Goal: Information Seeking & Learning: Check status

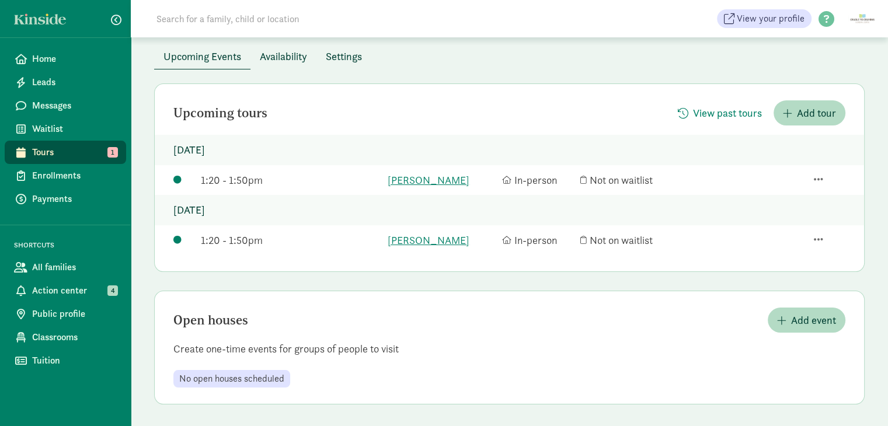
scroll to position [60, 0]
click at [736, 119] on span "View past tours" at bounding box center [727, 112] width 69 height 16
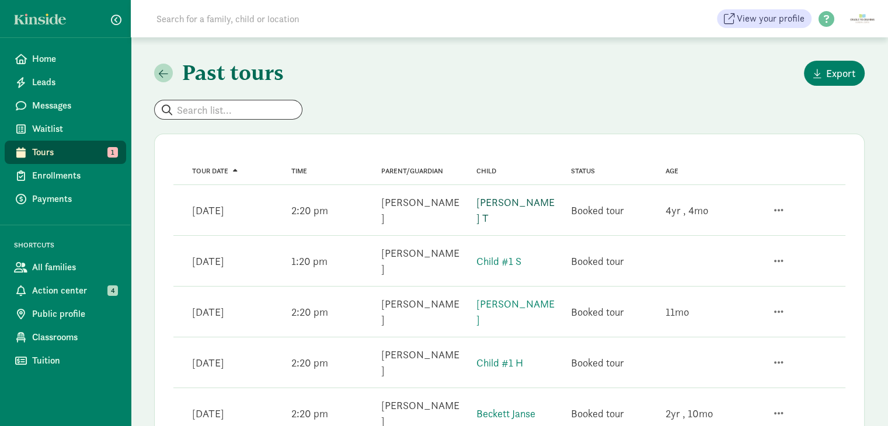
click at [492, 204] on link "[PERSON_NAME] T" at bounding box center [515, 210] width 78 height 29
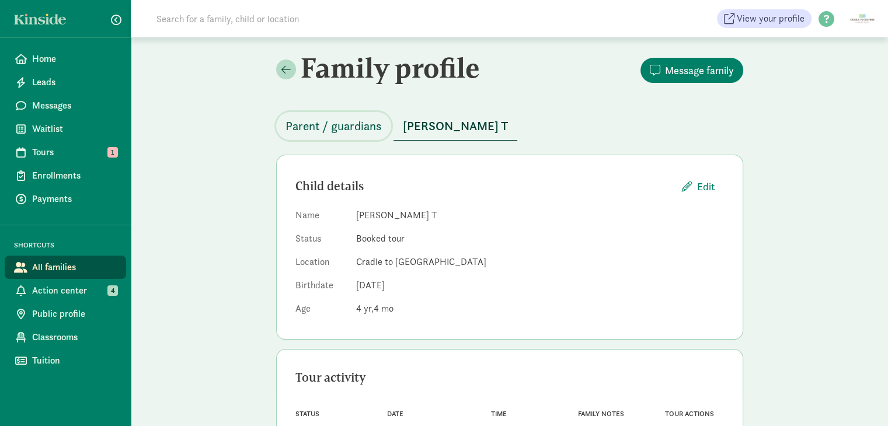
click at [356, 115] on button "Parent / guardians" at bounding box center [333, 126] width 115 height 28
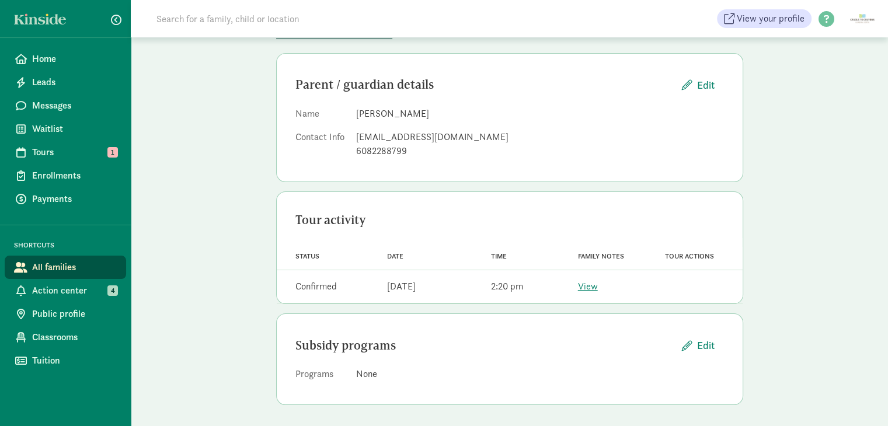
scroll to position [103, 0]
click at [583, 283] on link "View" at bounding box center [588, 285] width 20 height 12
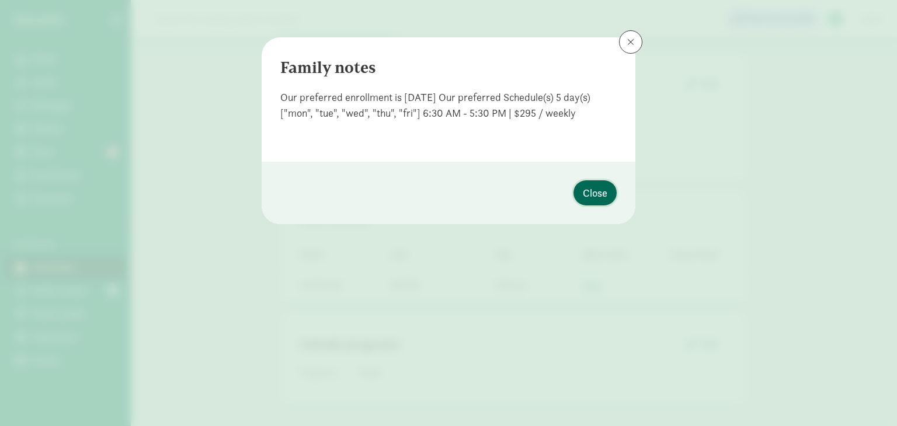
click at [588, 194] on span "Close" at bounding box center [595, 193] width 25 height 16
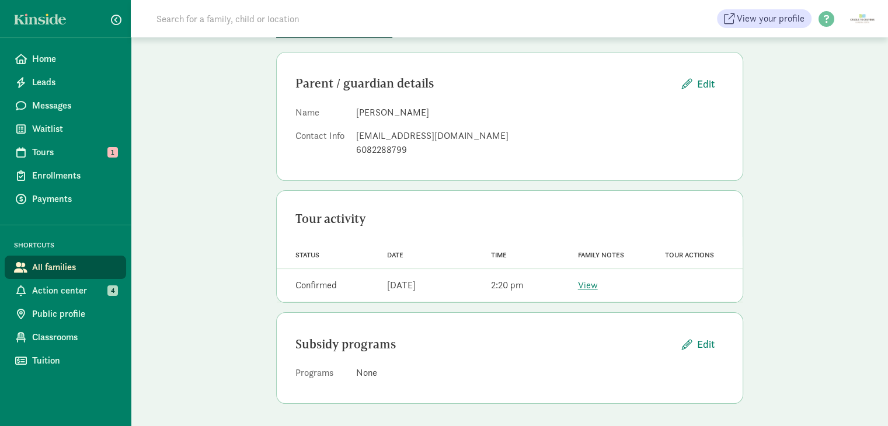
click at [385, 143] on div "6082288799" at bounding box center [540, 150] width 368 height 14
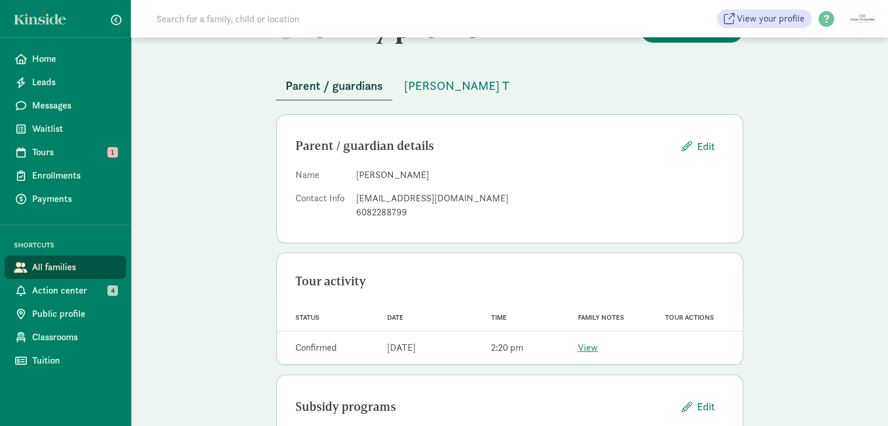
scroll to position [0, 0]
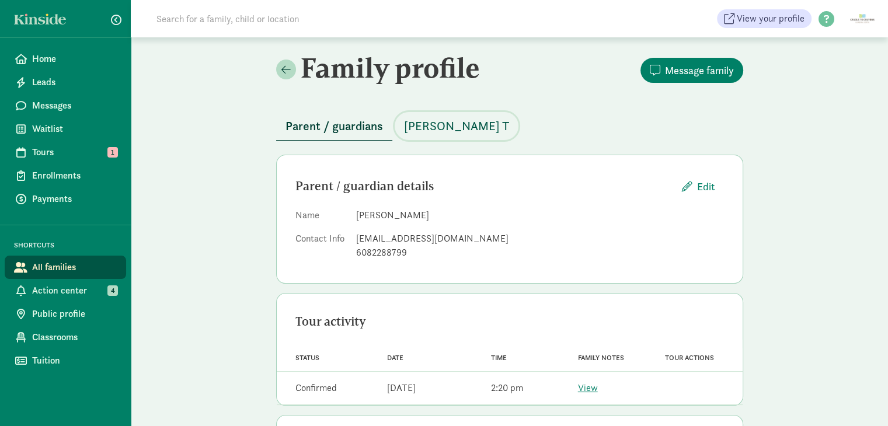
click at [427, 124] on span "[PERSON_NAME] T" at bounding box center [456, 126] width 105 height 19
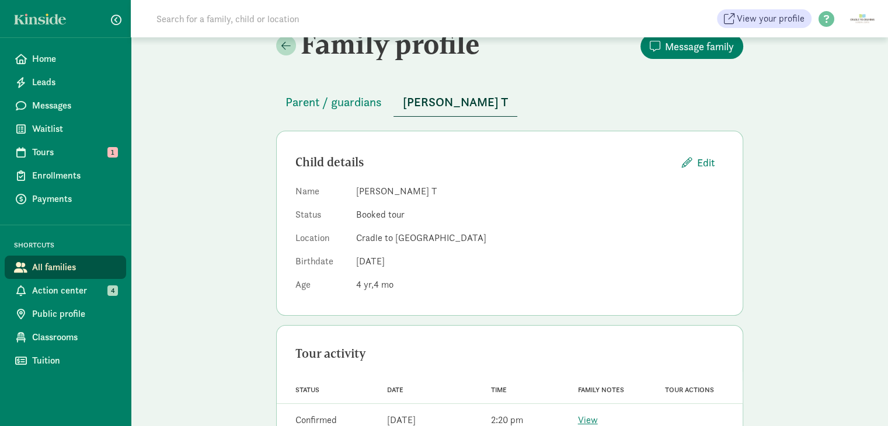
scroll to position [58, 0]
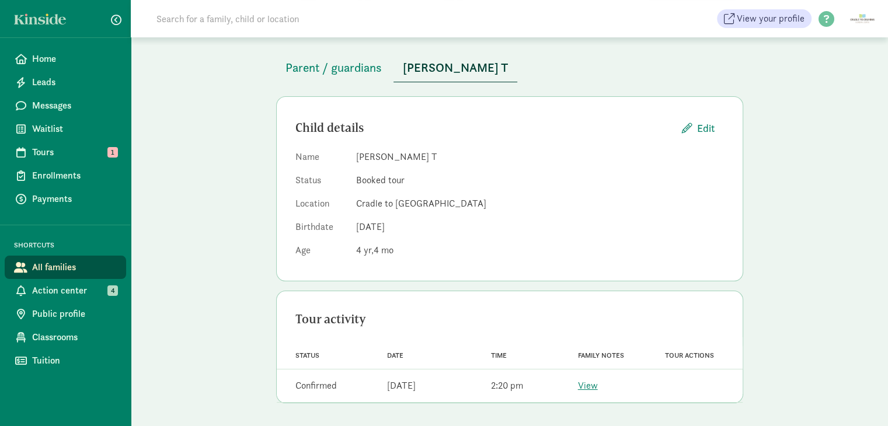
click at [427, 168] on dl "Name asher T Status Booked tour Location Cradle to Crayons Learning Center Birt…" at bounding box center [509, 206] width 428 height 112
click at [404, 155] on dd "[PERSON_NAME] T" at bounding box center [540, 157] width 368 height 14
